Goal: Information Seeking & Learning: Learn about a topic

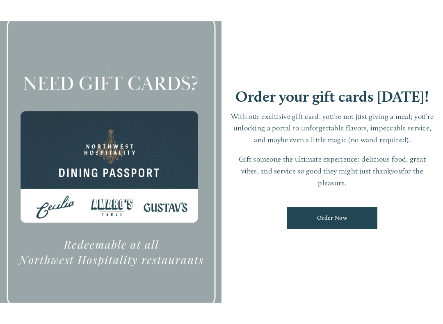
scroll to position [845, 0]
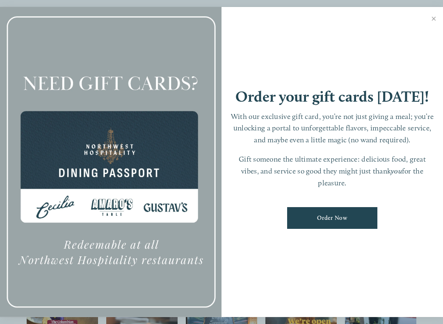
click at [433, 20] on link "Close" at bounding box center [434, 19] width 16 height 23
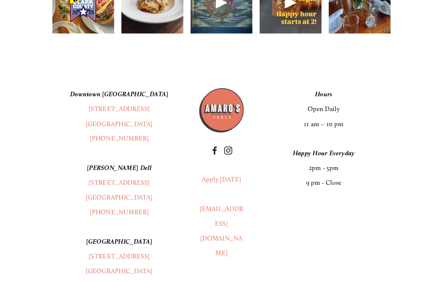
scroll to position [1186, 0]
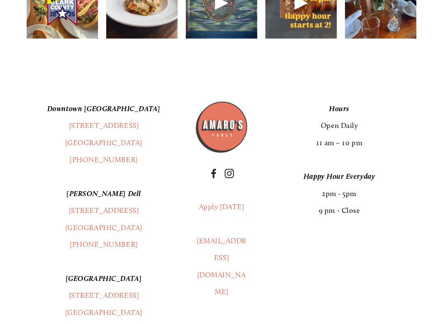
click at [121, 123] on link "[STREET_ADDRESS]" at bounding box center [104, 125] width 70 height 9
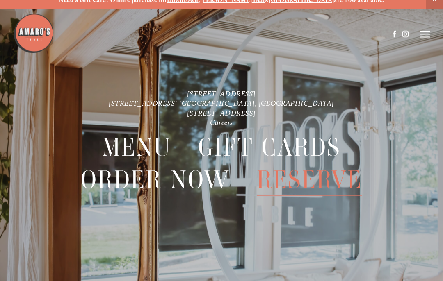
scroll to position [9, 0]
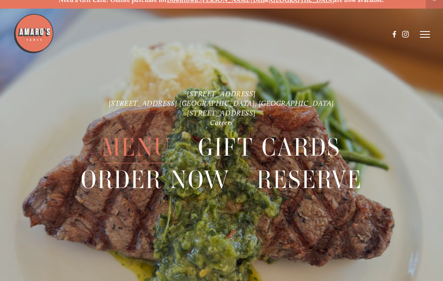
click at [147, 146] on span "Menu" at bounding box center [136, 148] width 69 height 32
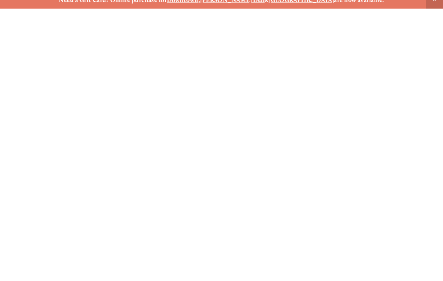
click at [148, 145] on span "Menu" at bounding box center [136, 148] width 69 height 32
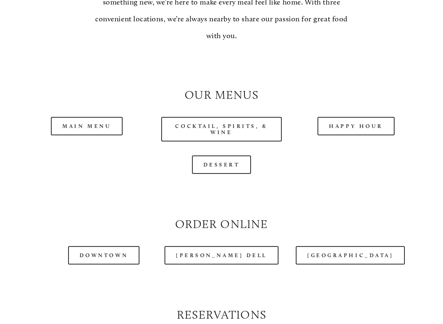
scroll to position [655, 0]
click at [349, 117] on link "Happy Hour" at bounding box center [355, 126] width 77 height 18
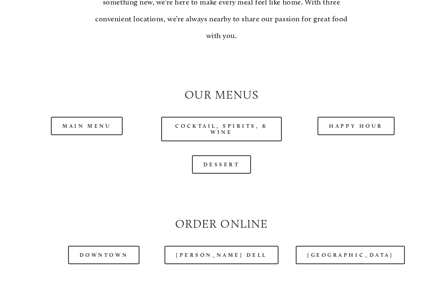
click at [103, 120] on link "Main Menu" at bounding box center [87, 126] width 72 height 18
